Goal: Find contact information: Find contact information

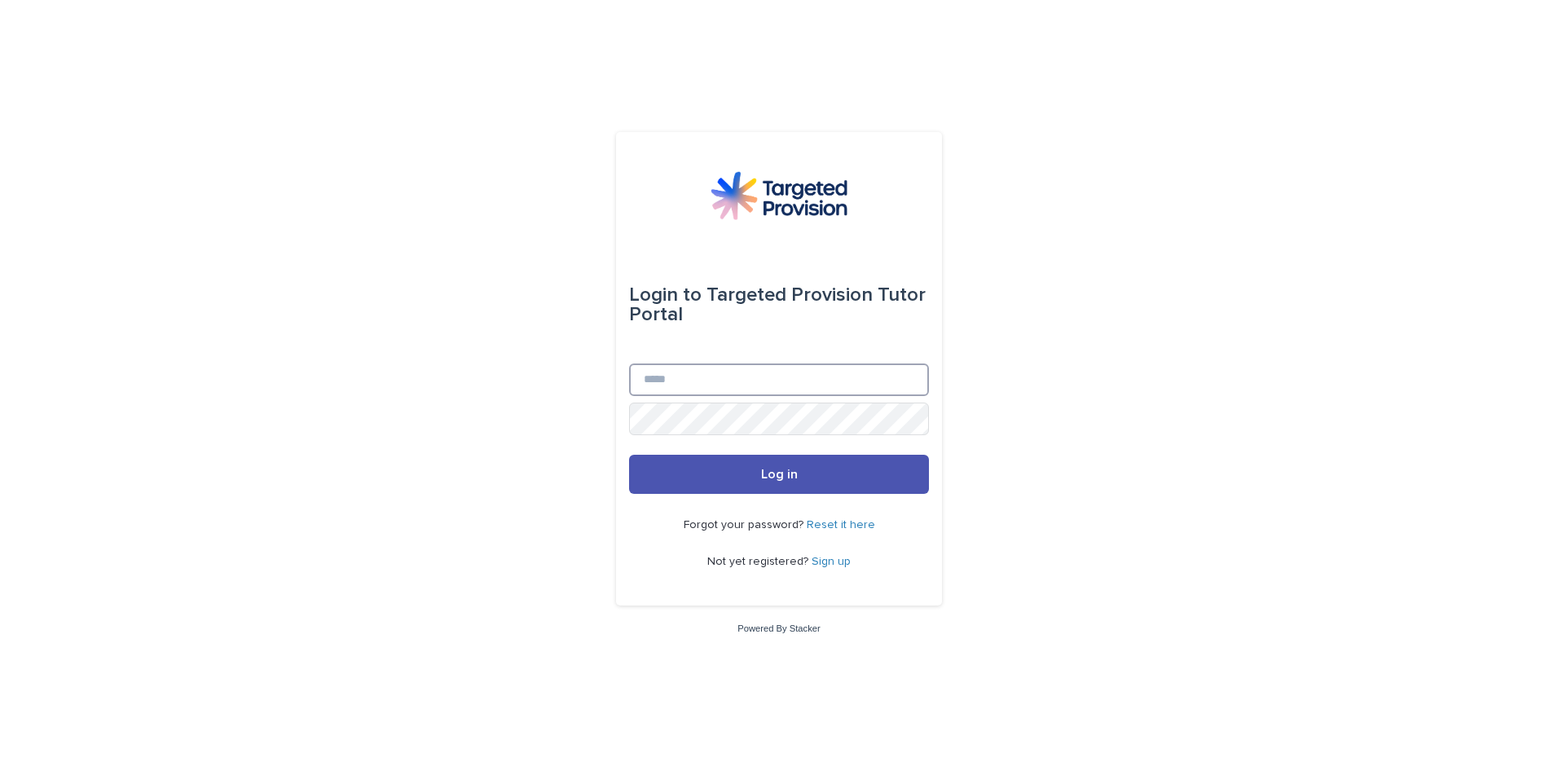
type input "**********"
click at [741, 490] on button "Log in" at bounding box center [779, 474] width 300 height 39
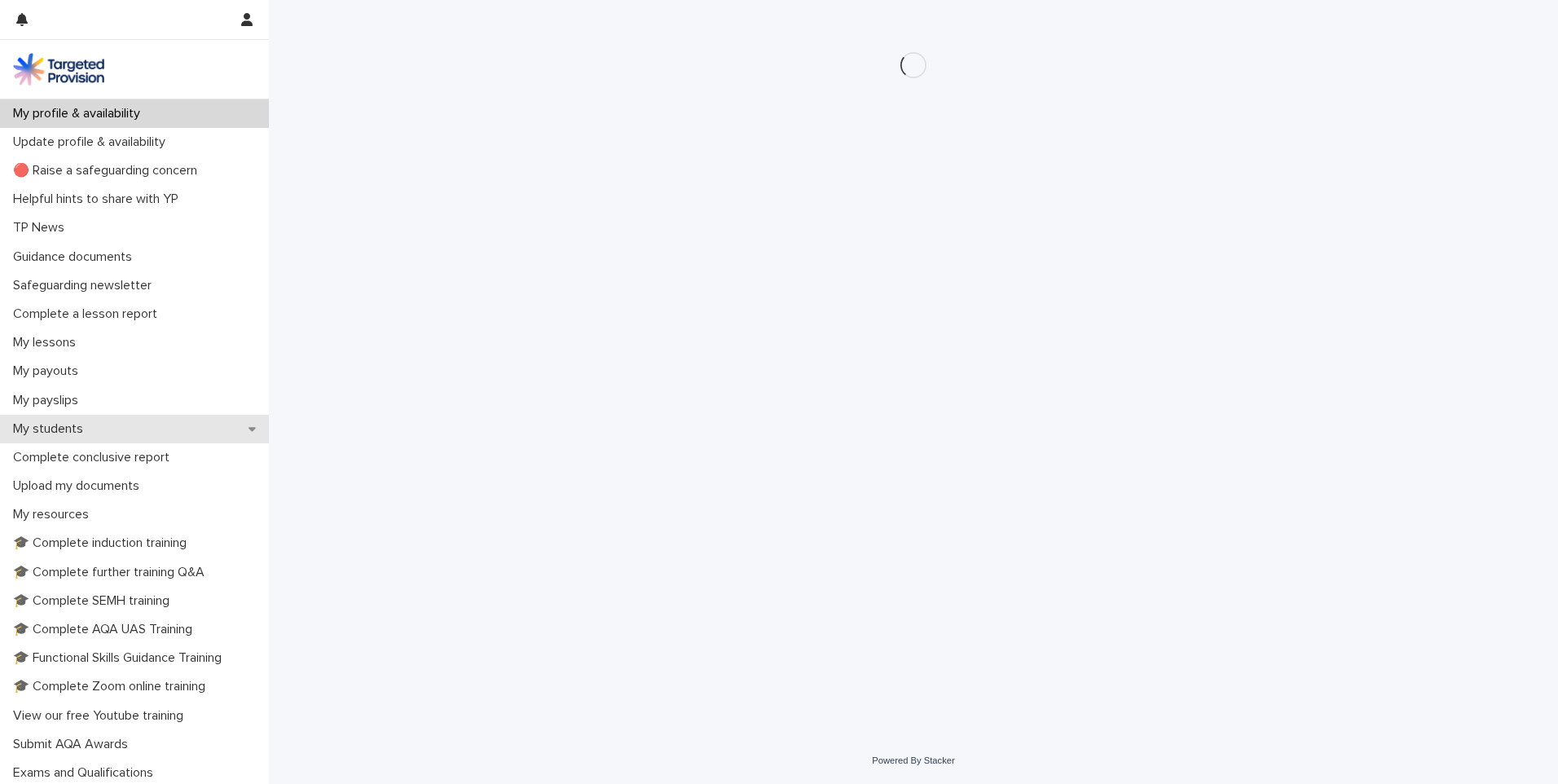
click at [43, 436] on p "My students" at bounding box center [51, 428] width 90 height 15
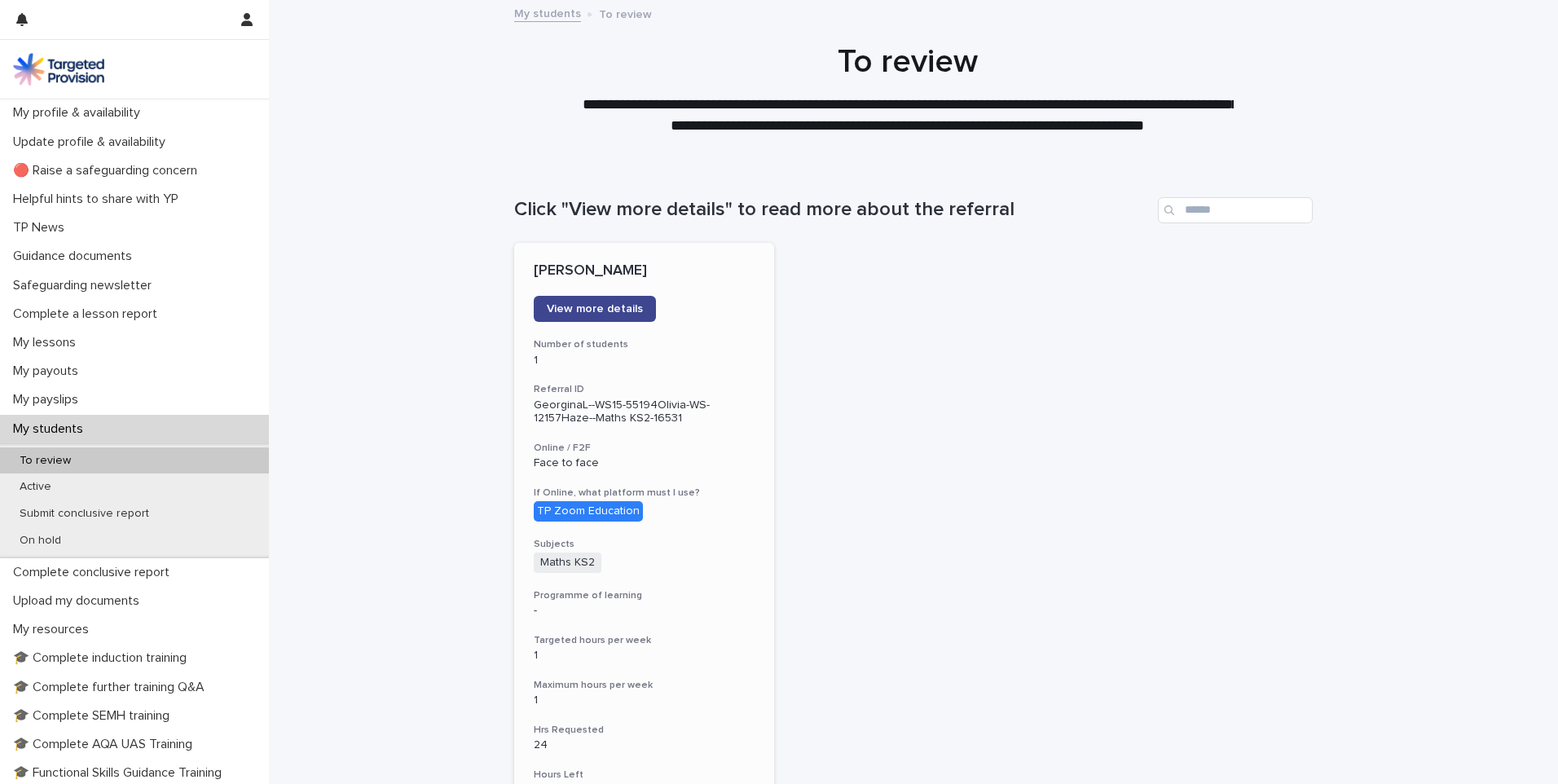
click at [564, 303] on span "View more details" at bounding box center [595, 309] width 96 height 11
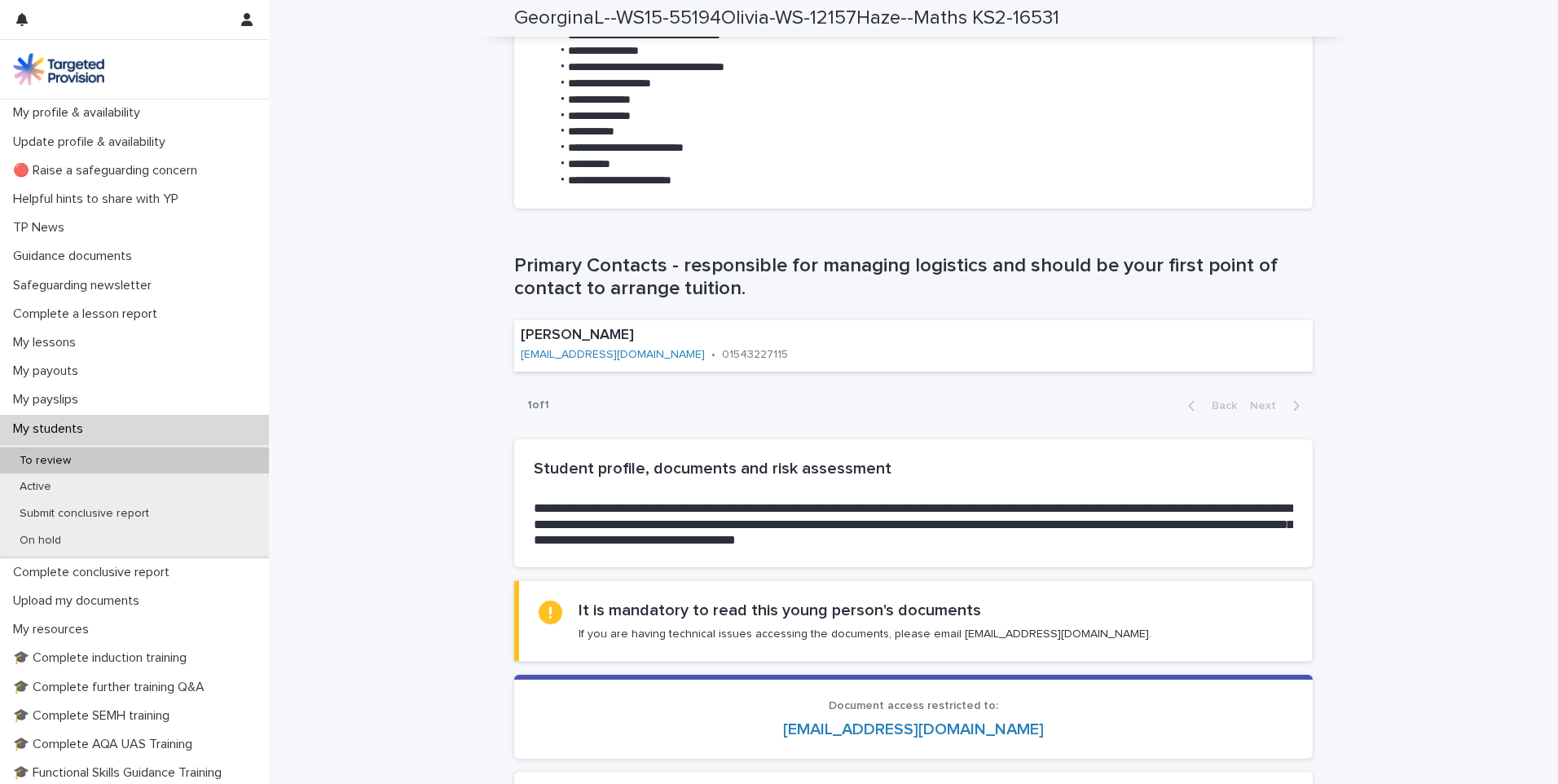
scroll to position [867, 0]
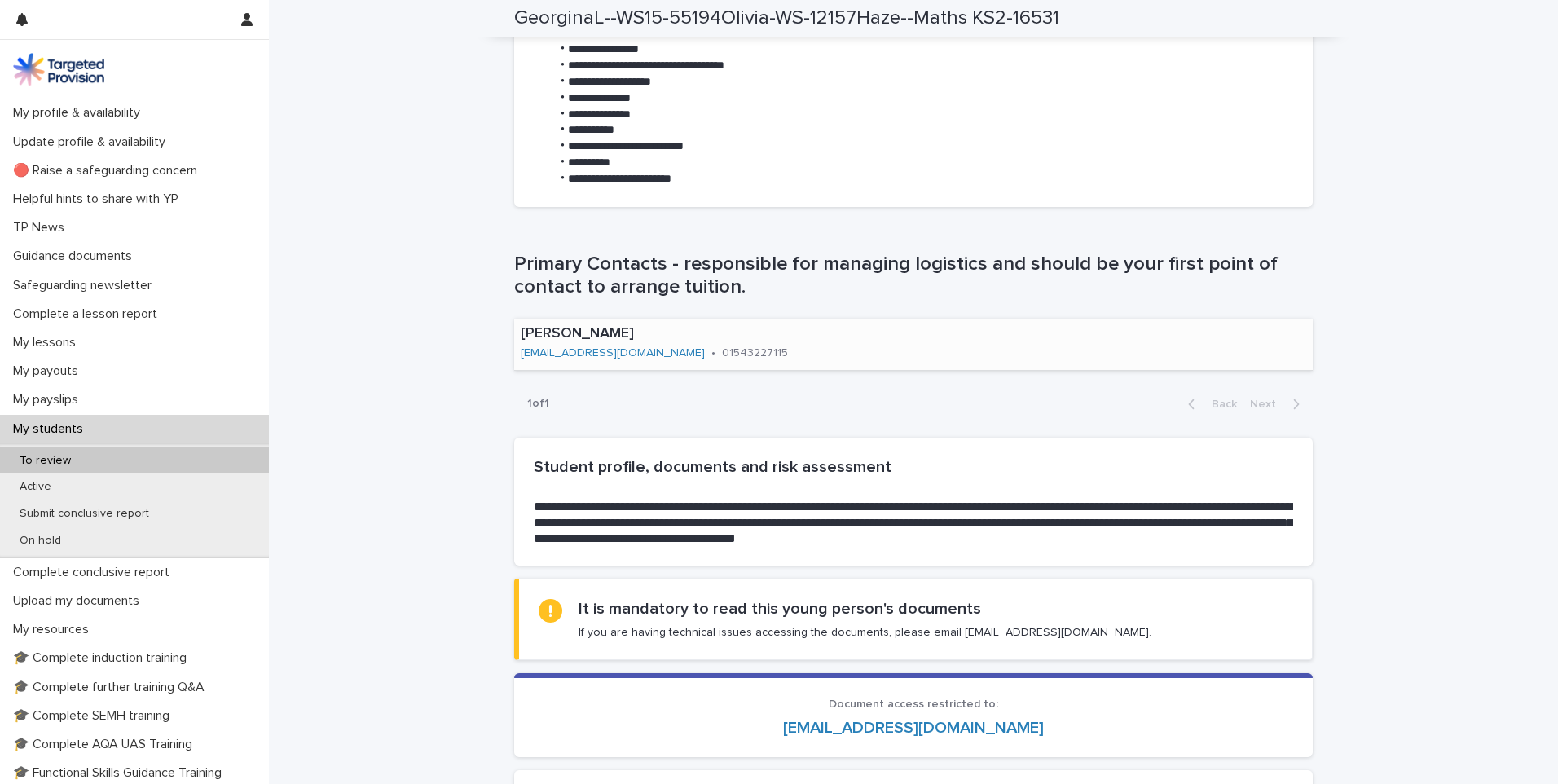
click at [543, 353] on link "[EMAIL_ADDRESS][DOMAIN_NAME]" at bounding box center [613, 353] width 184 height 11
